Goal: Task Accomplishment & Management: Use online tool/utility

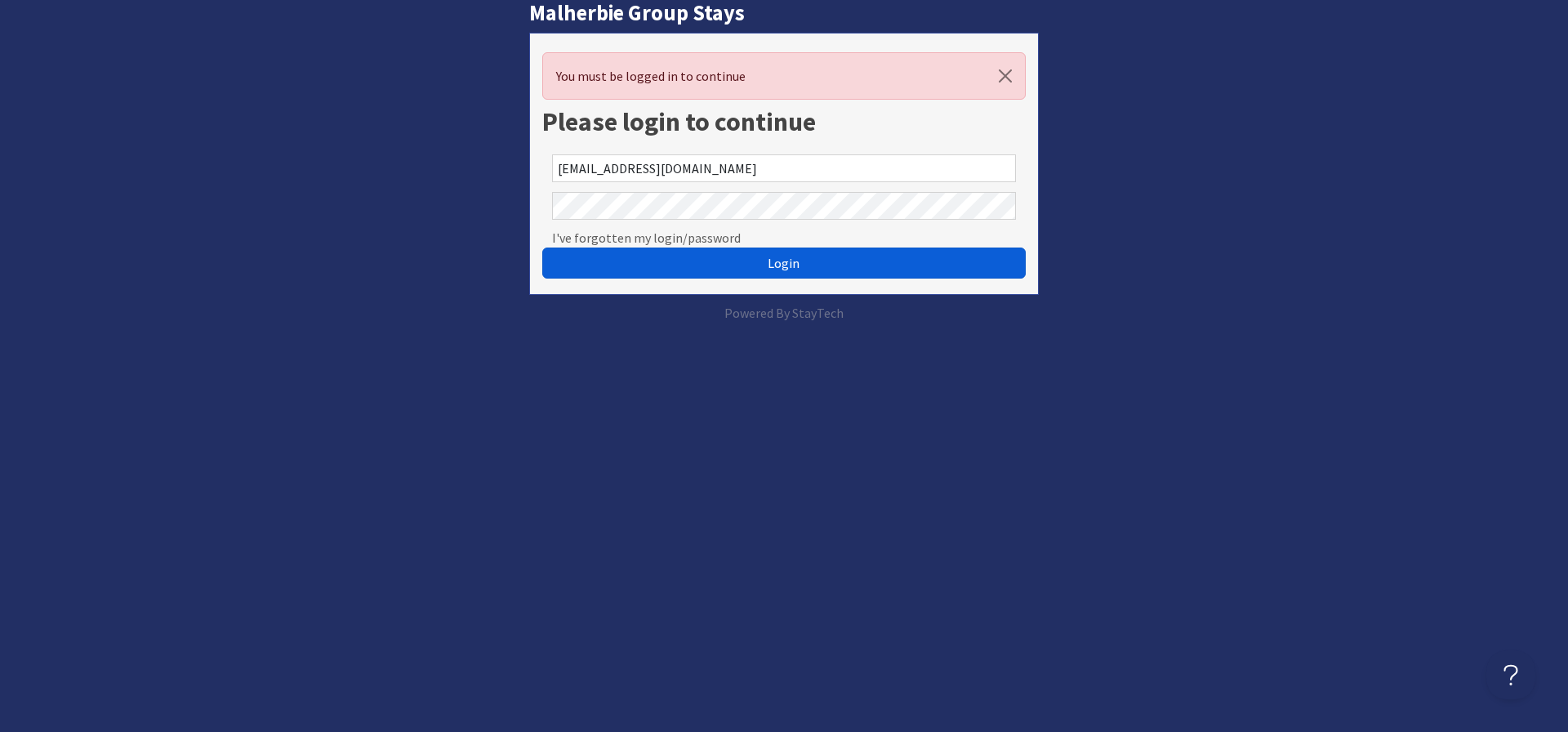
click at [780, 263] on span "Login" at bounding box center [784, 262] width 32 height 16
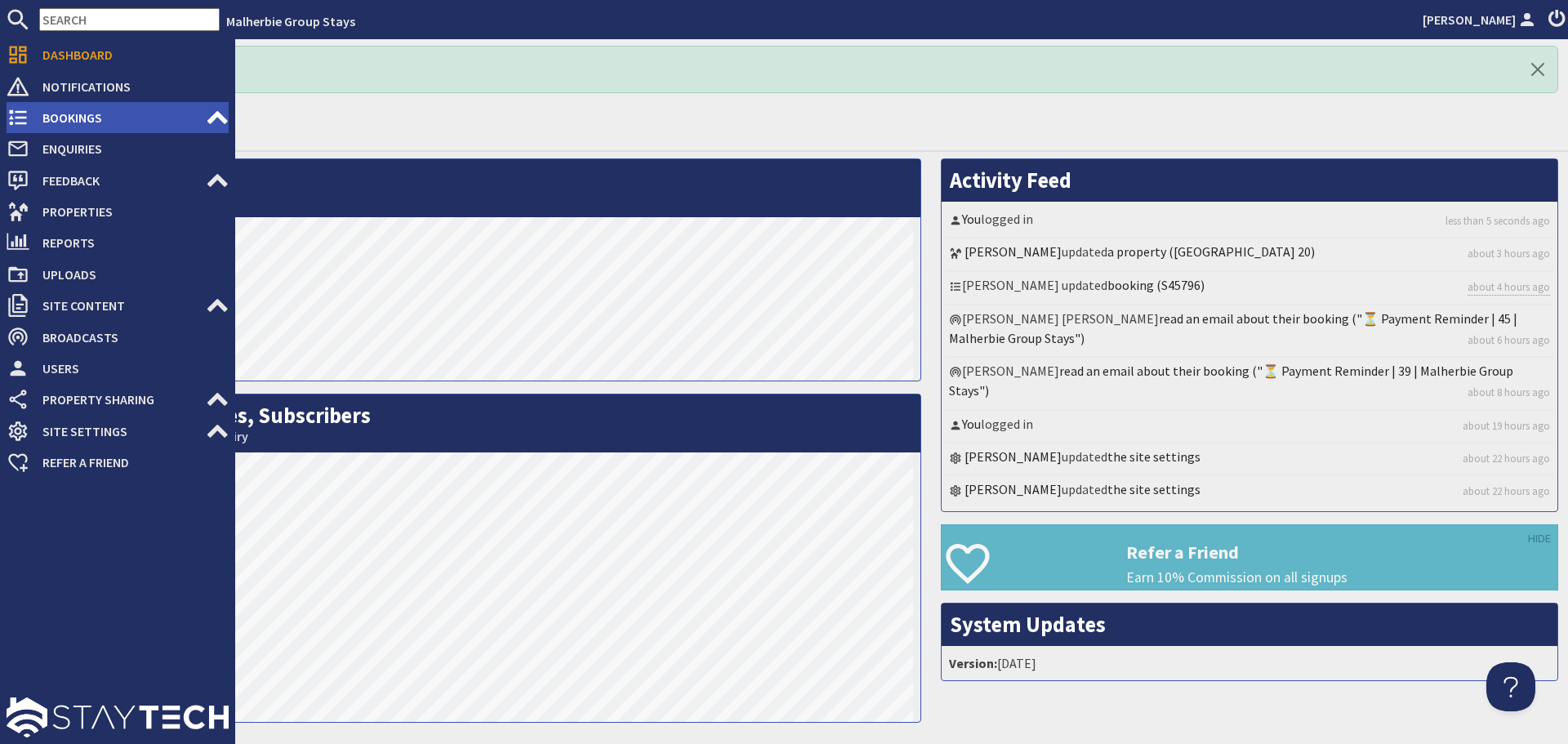
click at [56, 114] on span "Bookings" at bounding box center [117, 117] width 176 height 26
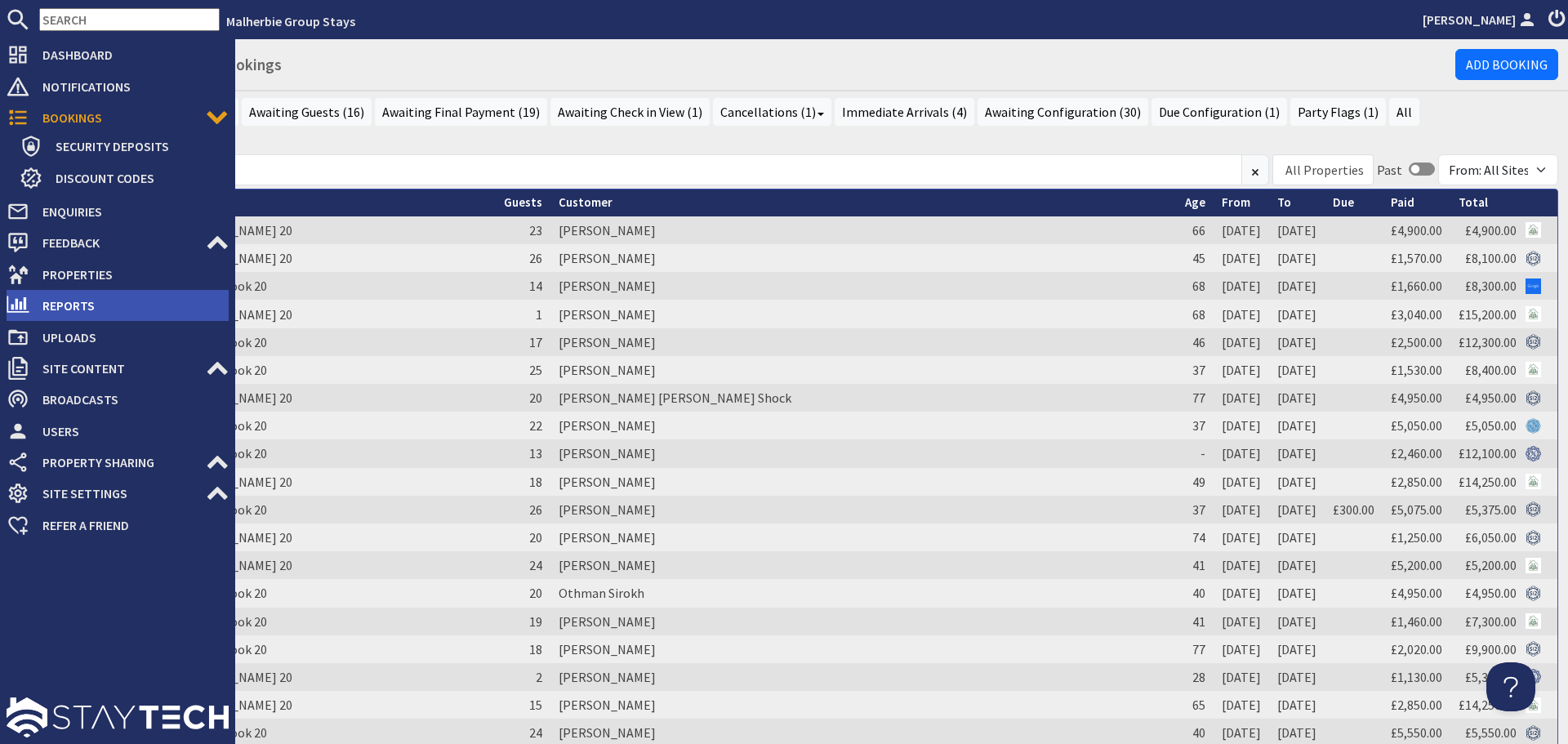
click at [64, 297] on span "Reports" at bounding box center [129, 305] width 199 height 26
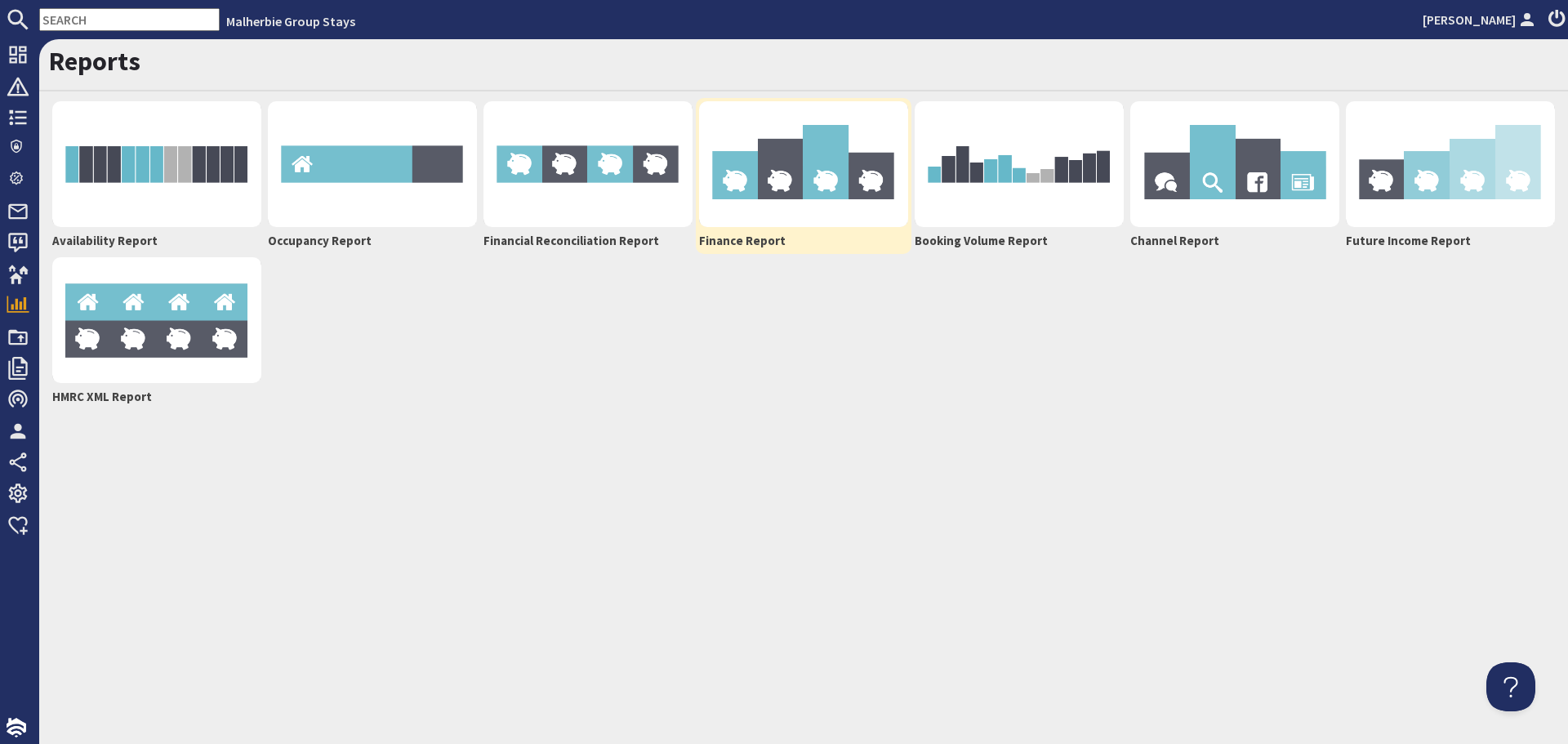
click at [722, 122] on img at bounding box center [803, 164] width 209 height 126
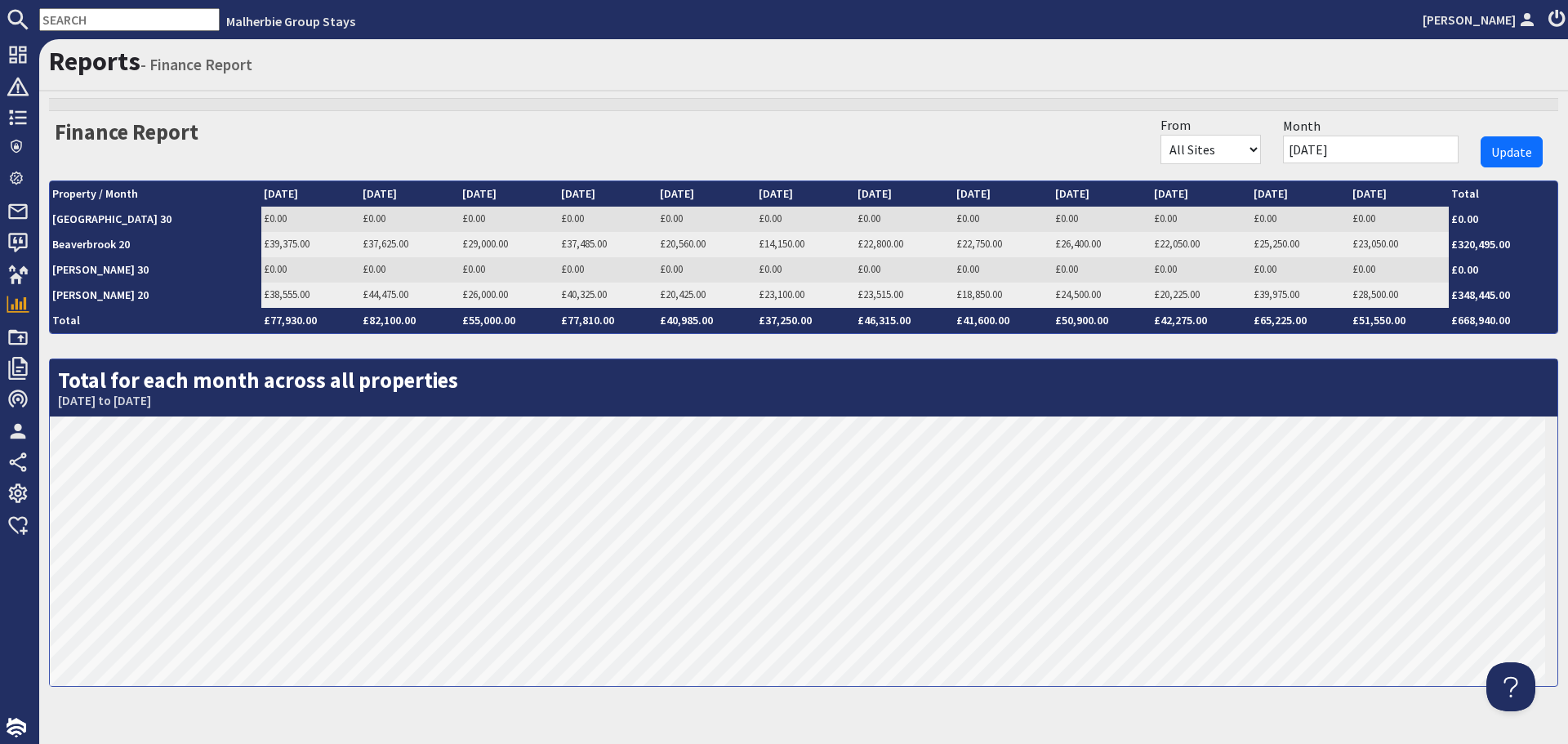
click at [1384, 147] on input "[DATE]" at bounding box center [1370, 149] width 175 height 28
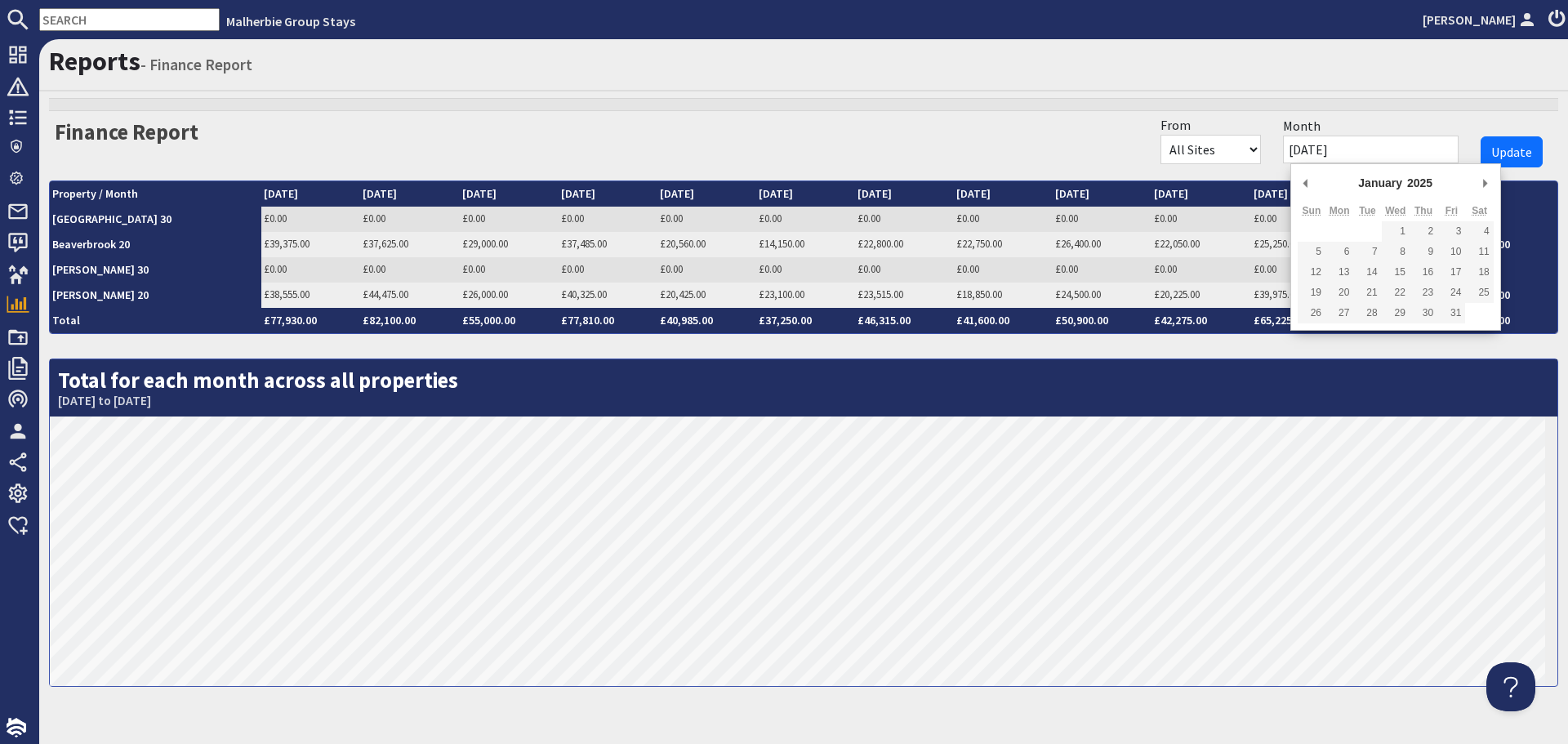
type input "[DATE]"
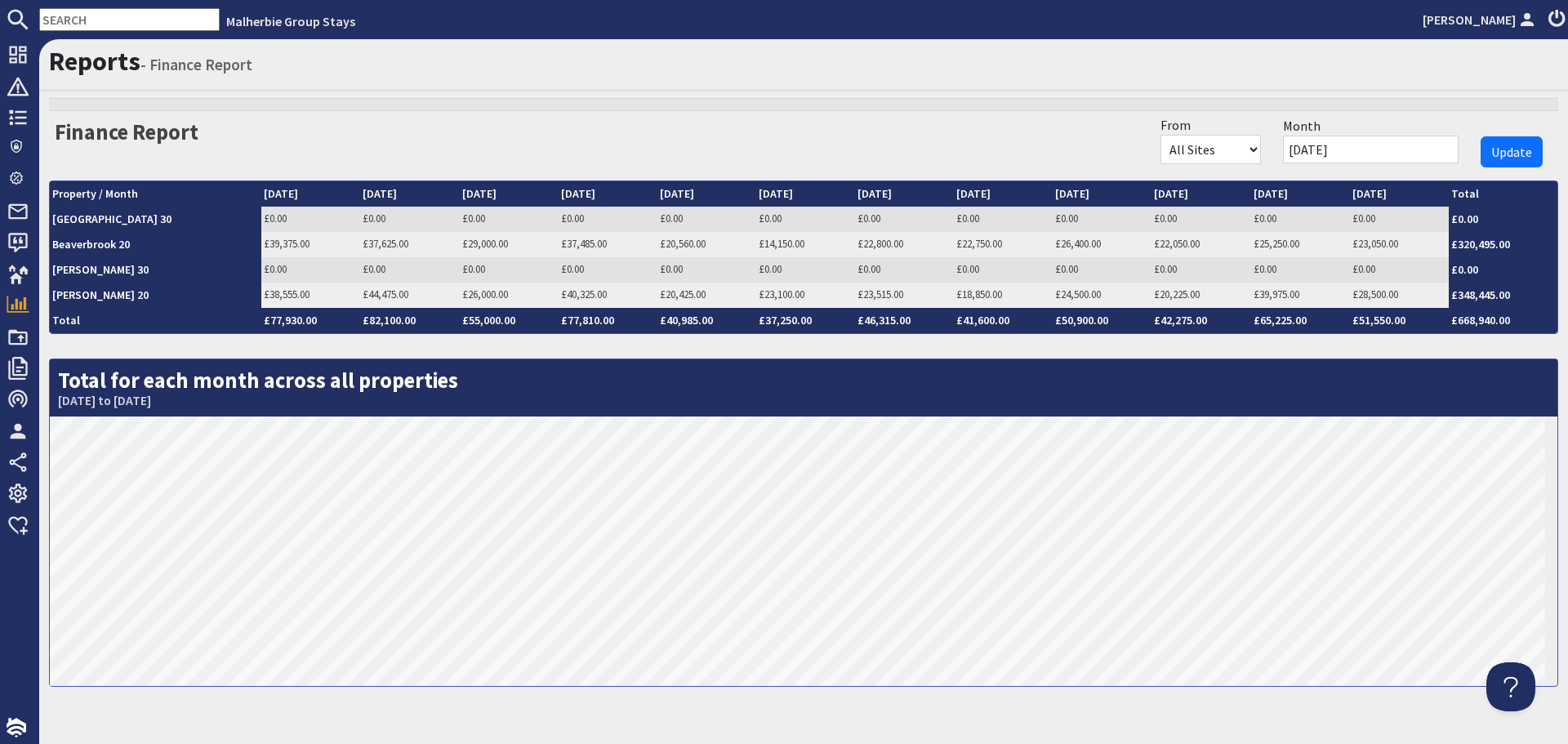
click at [1519, 152] on button "Update" at bounding box center [1512, 152] width 62 height 31
